Goal: Information Seeking & Learning: Find specific fact

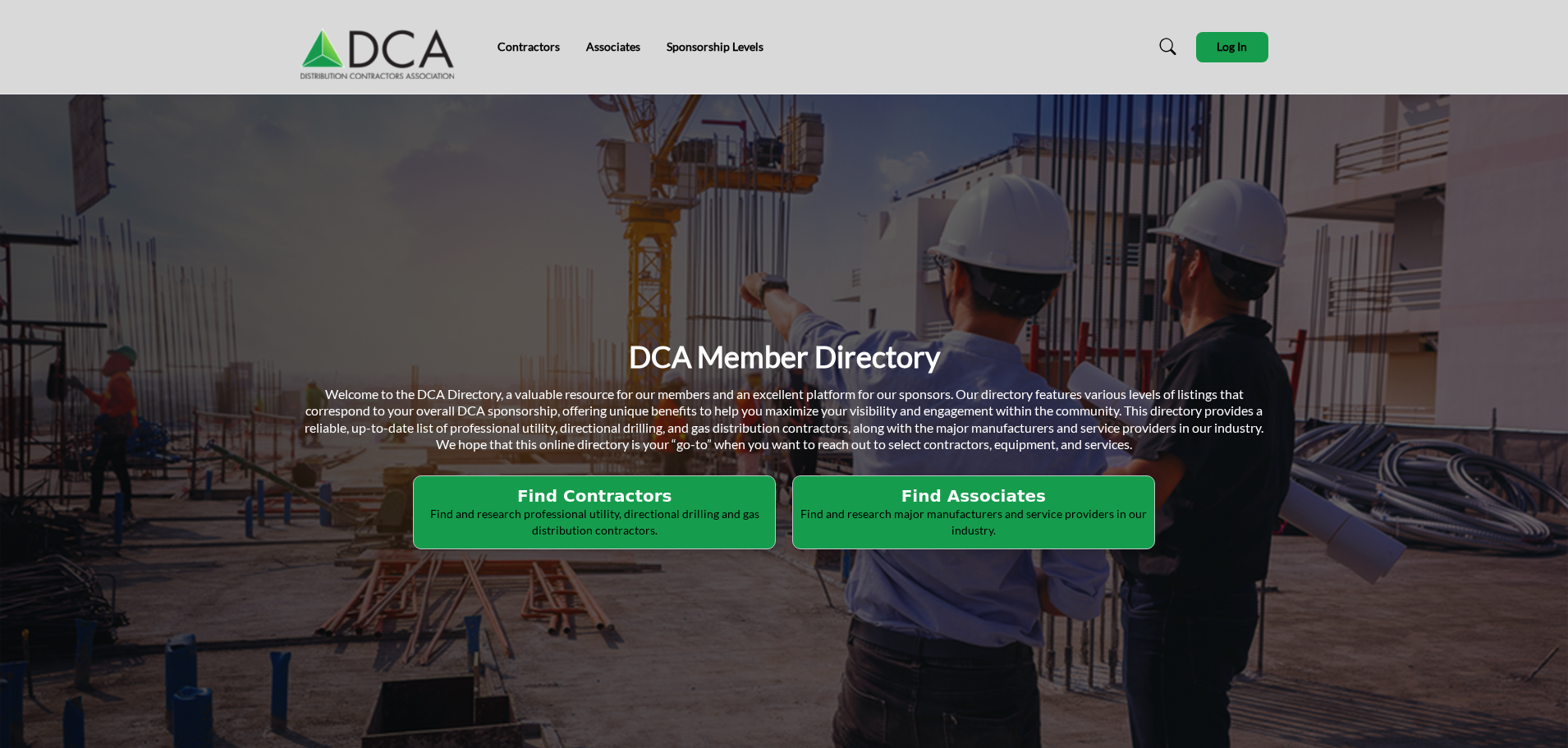
click at [770, 518] on p "Find and research major manufacturers and service providers in our industry." at bounding box center [594, 522] width 351 height 32
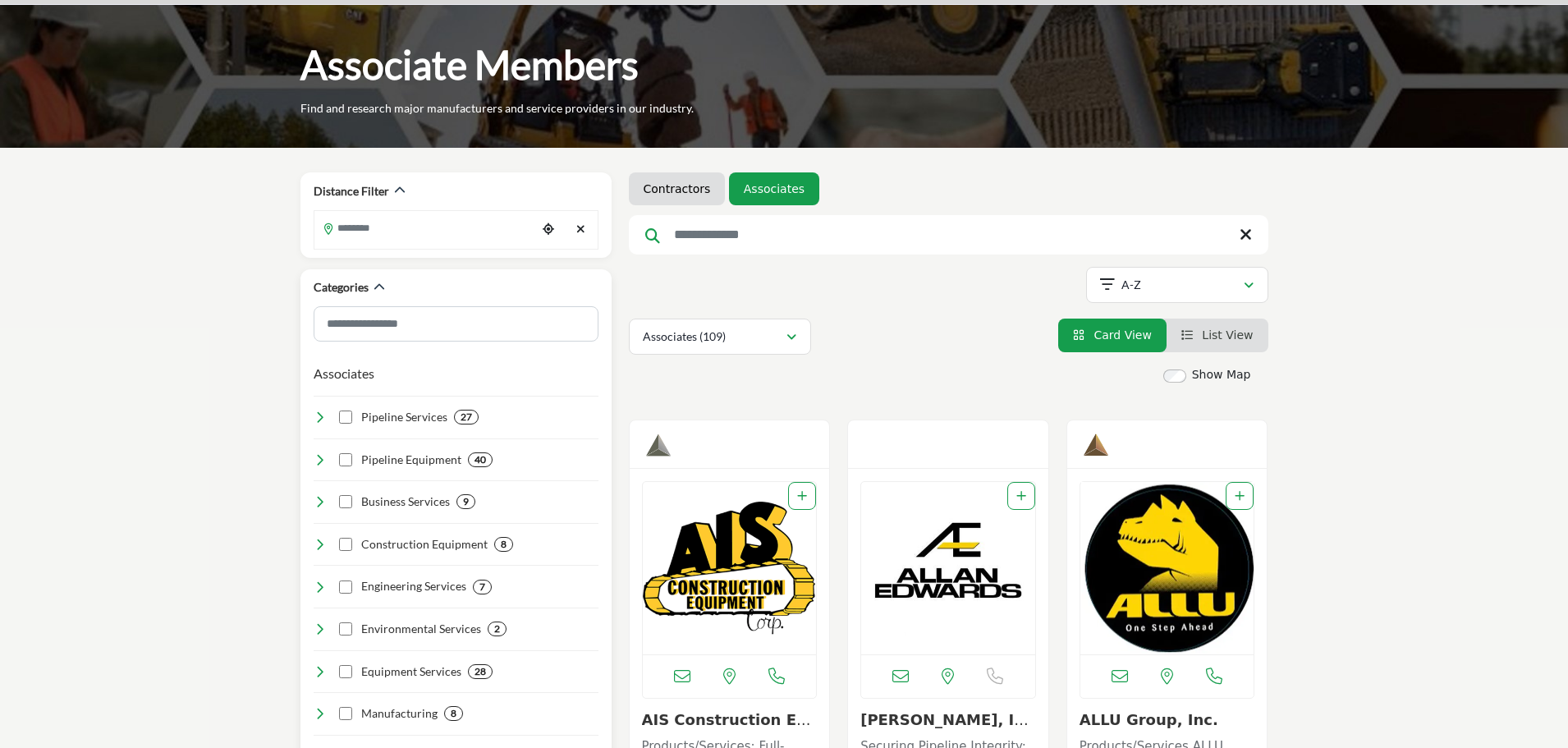
scroll to position [83, 0]
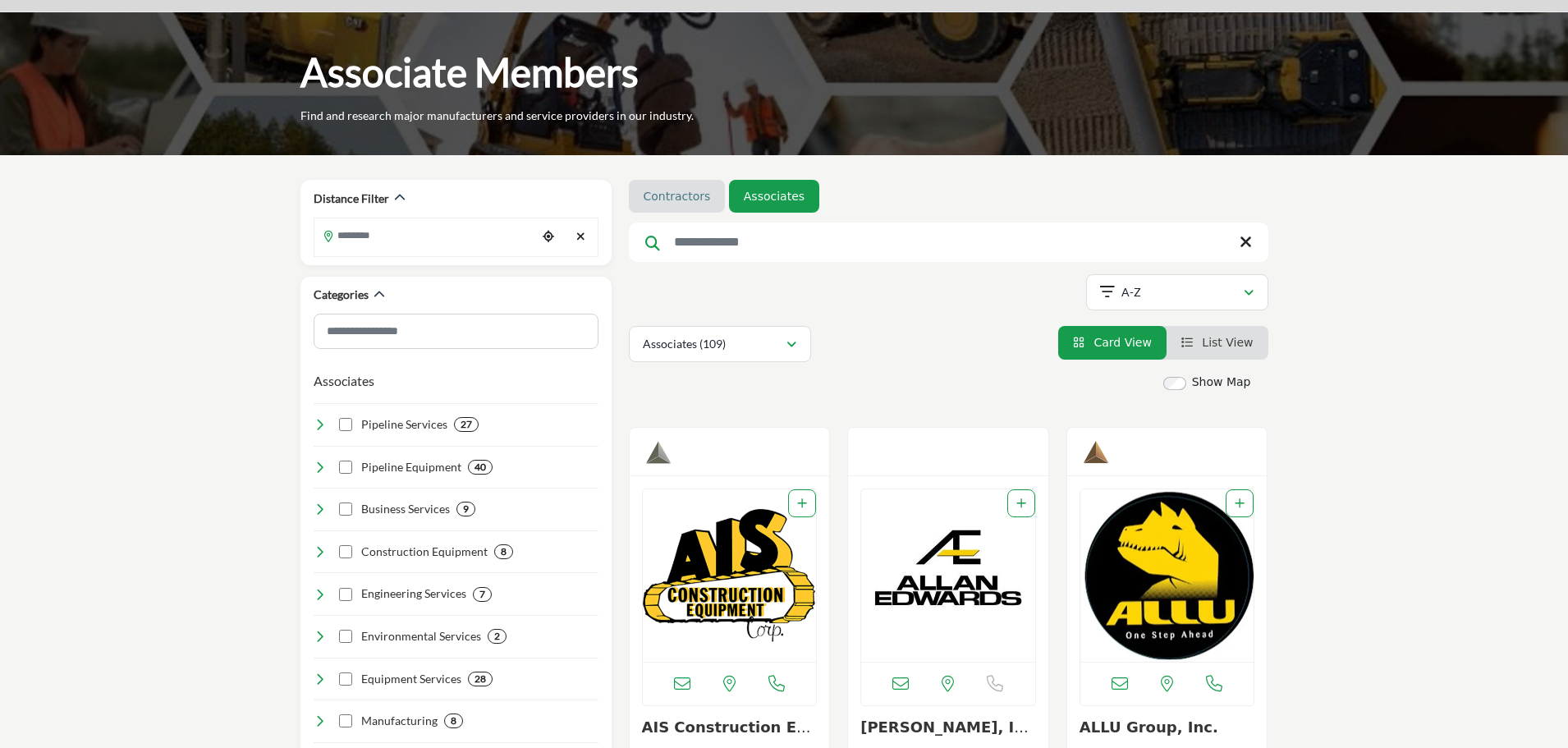
click at [644, 197] on link "Contractors" at bounding box center [677, 196] width 67 height 17
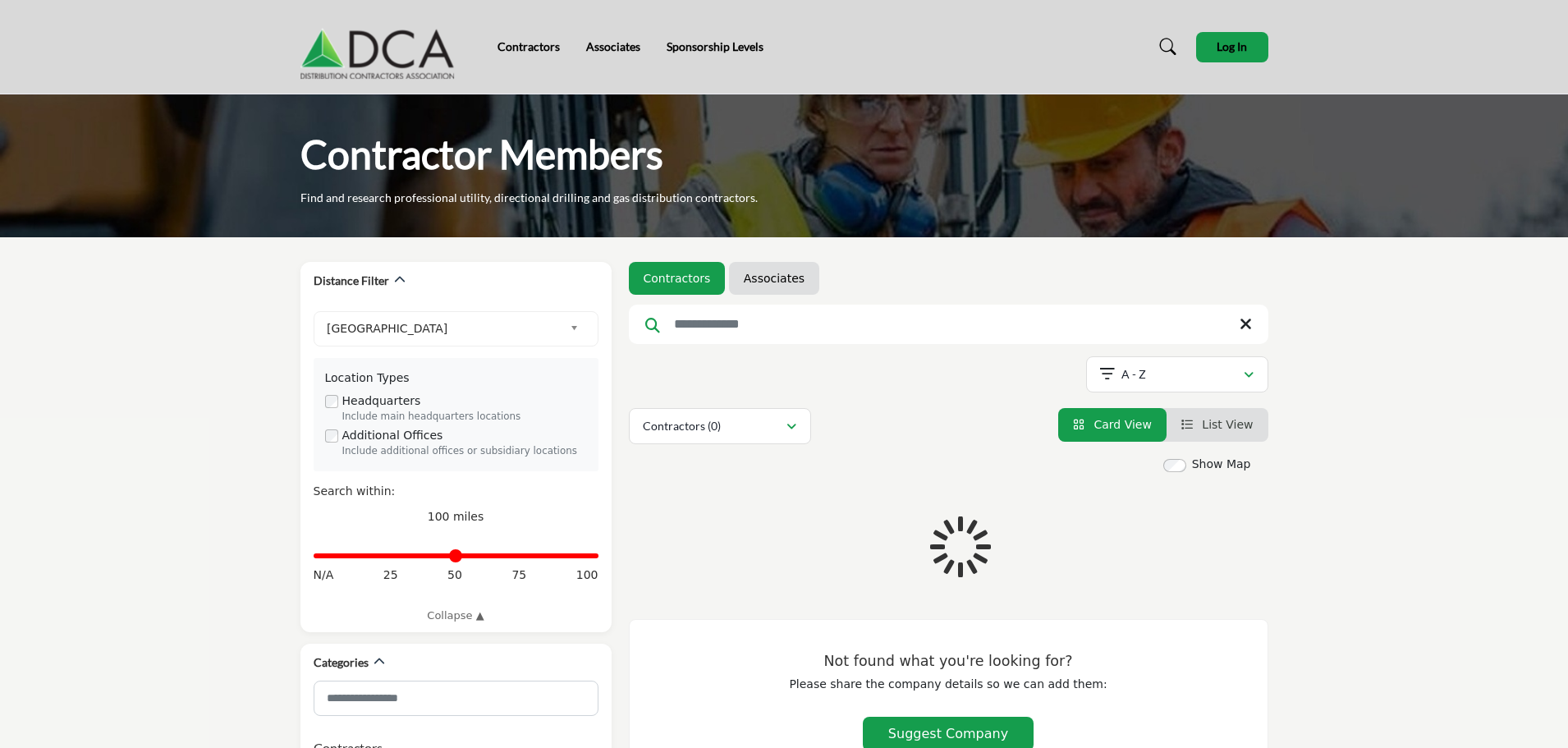
scroll to position [2, 0]
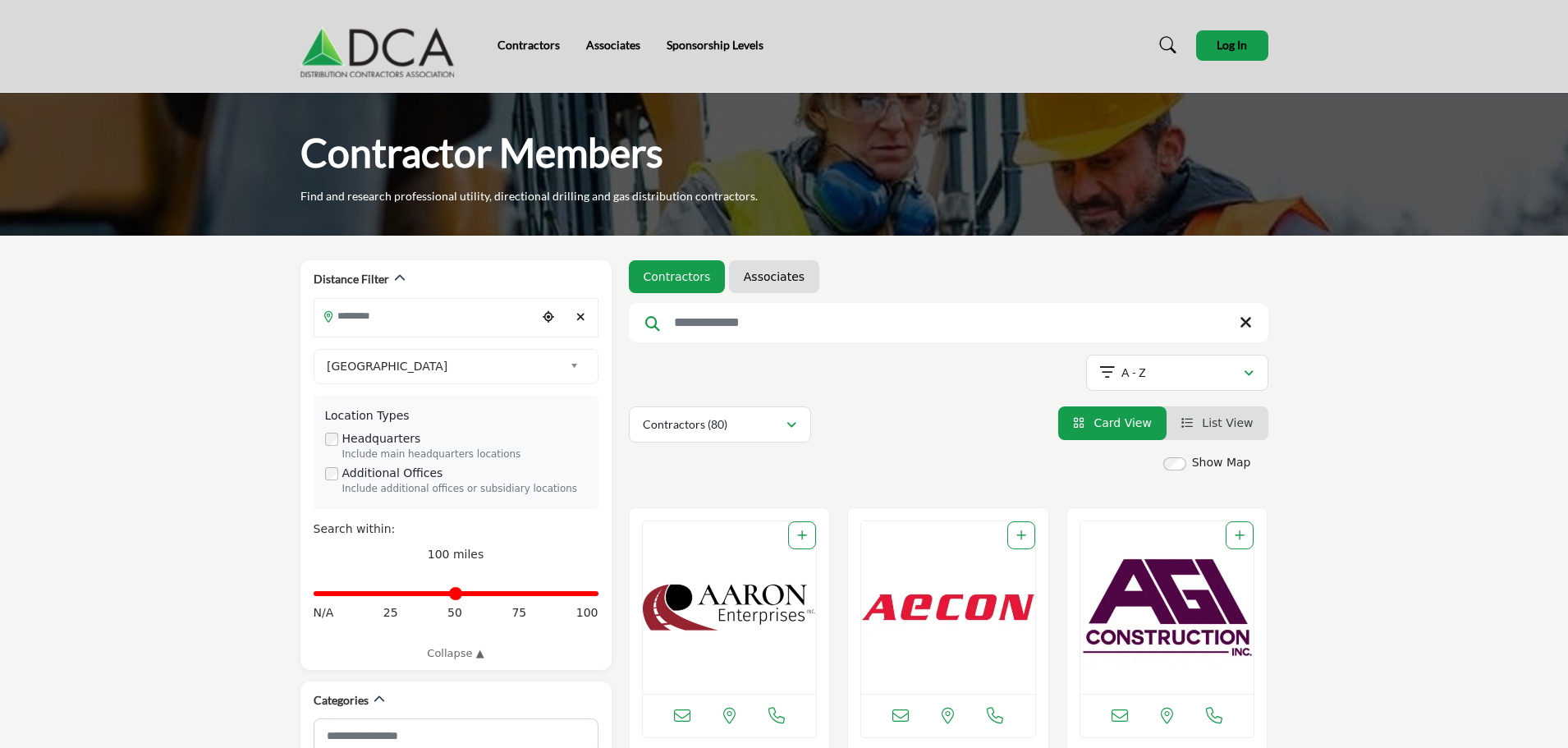
drag, startPoint x: 757, startPoint y: 282, endPoint x: 675, endPoint y: 397, distance: 141.2
click at [757, 282] on link "Associates" at bounding box center [774, 277] width 61 height 17
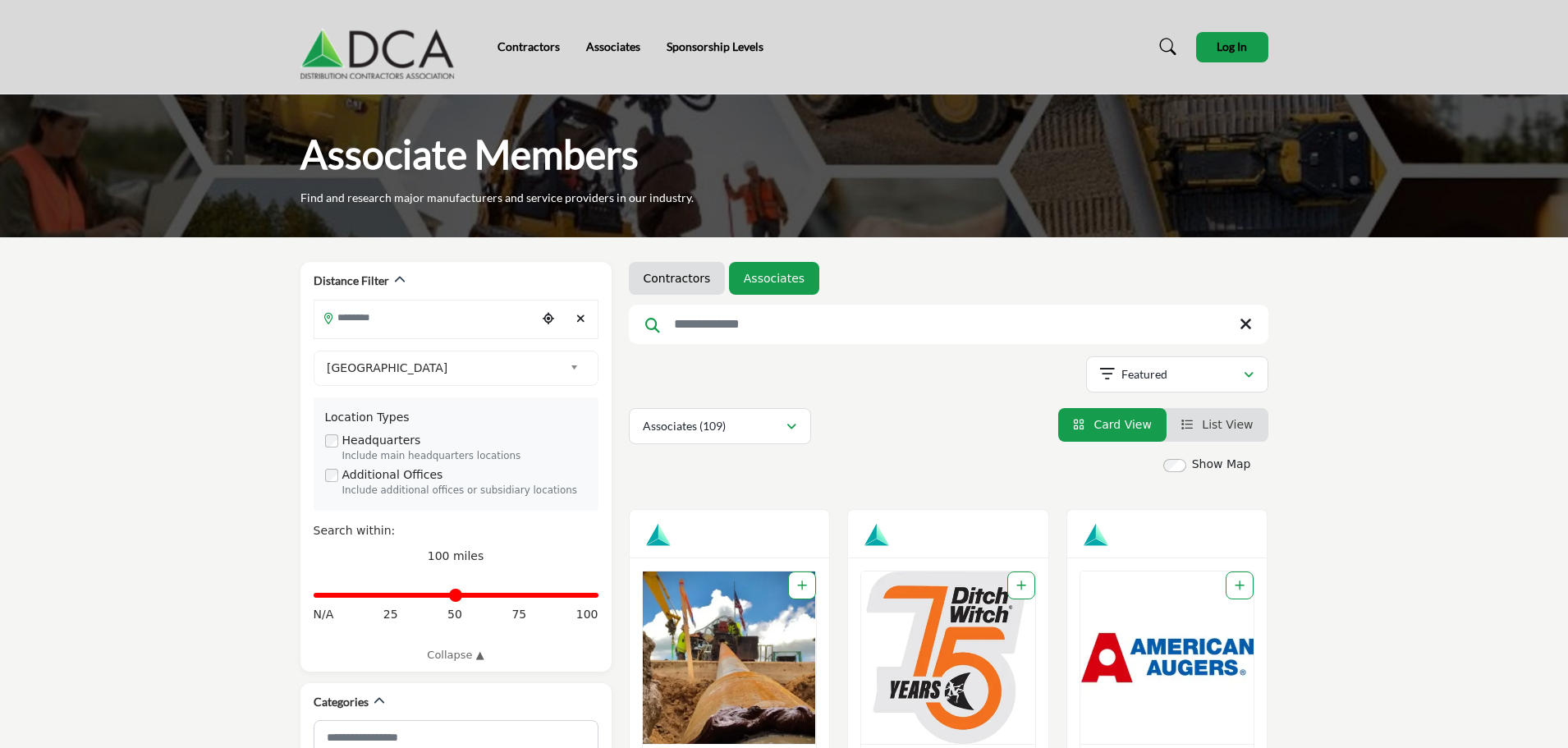
click at [706, 322] on input "Search Keyword" at bounding box center [949, 324] width 640 height 40
type input "********"
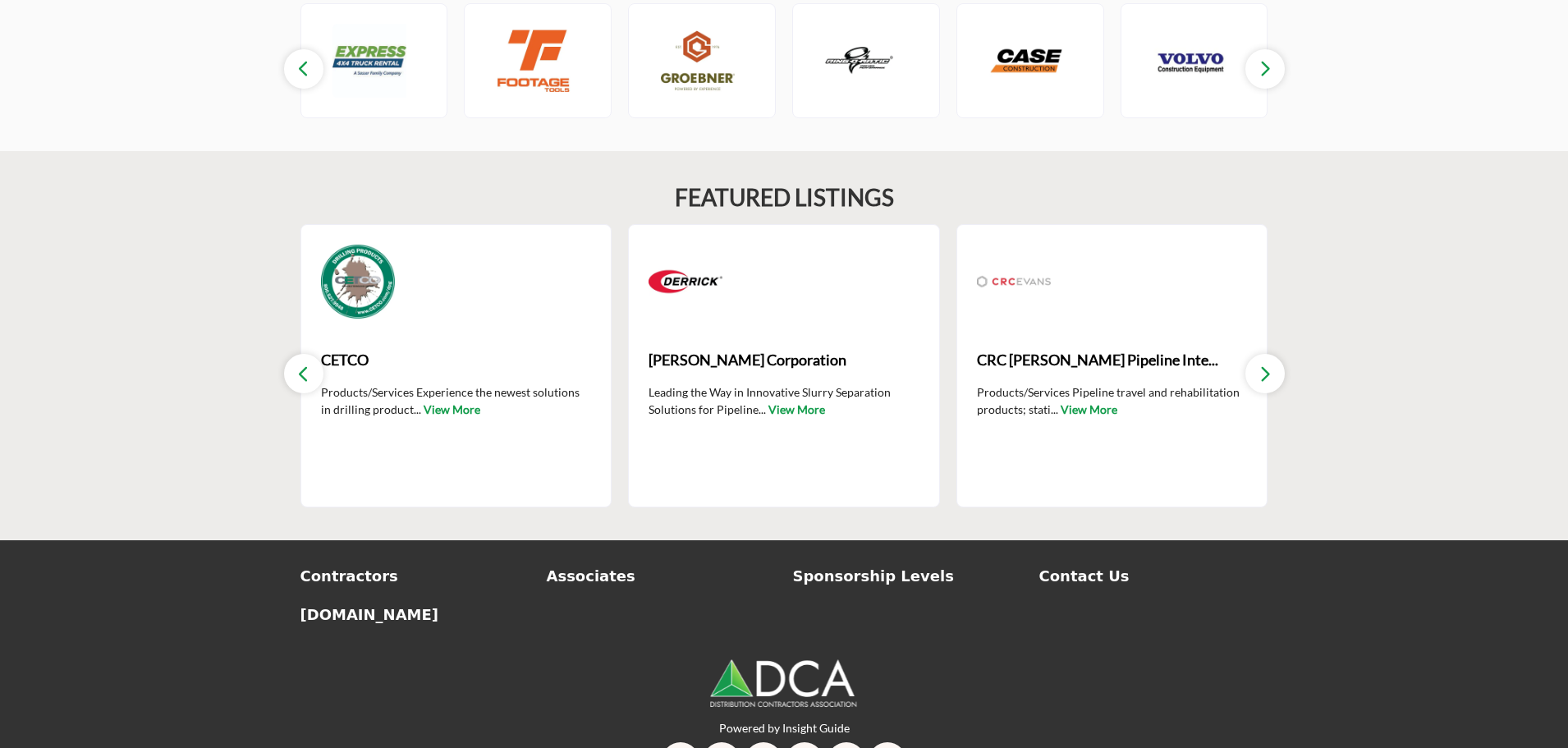
scroll to position [2436, 0]
